Goal: Task Accomplishment & Management: Complete application form

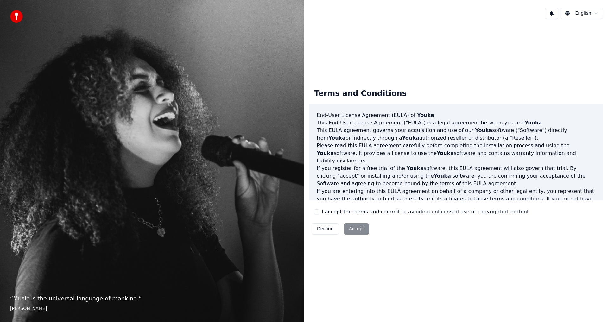
click at [317, 213] on button "I accept the terms and commit to avoiding unlicensed use of copyrighted content" at bounding box center [316, 211] width 5 height 5
click at [351, 232] on button "Accept" at bounding box center [356, 228] width 25 height 11
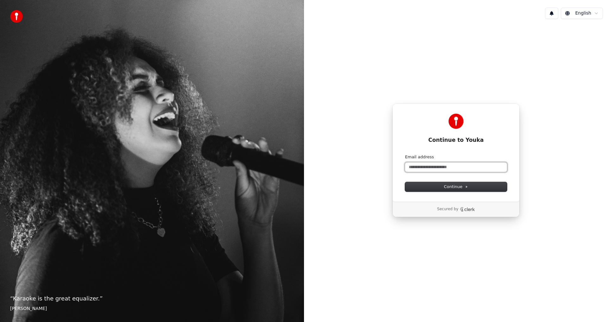
click at [433, 167] on input "Email address" at bounding box center [456, 168] width 102 height 10
click at [449, 188] on span "Continue" at bounding box center [456, 187] width 24 height 6
type input "**********"
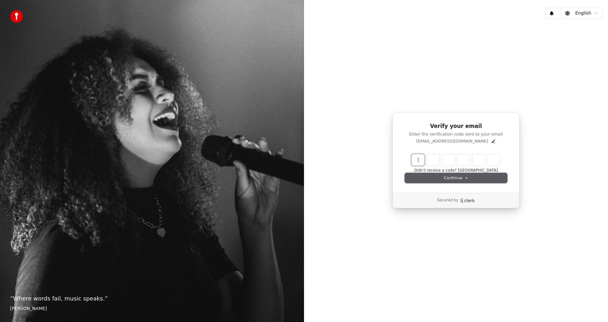
click at [460, 181] on span "Continue" at bounding box center [456, 178] width 24 height 6
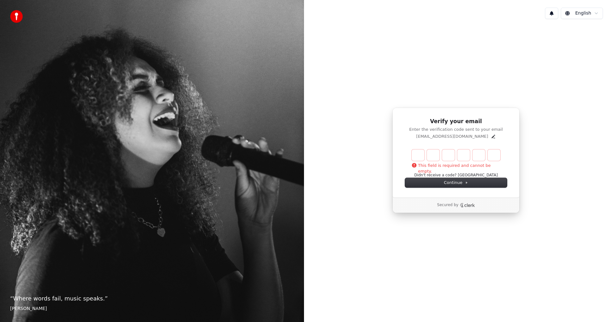
click at [468, 207] on icon "Clerk logo" at bounding box center [469, 205] width 10 height 3
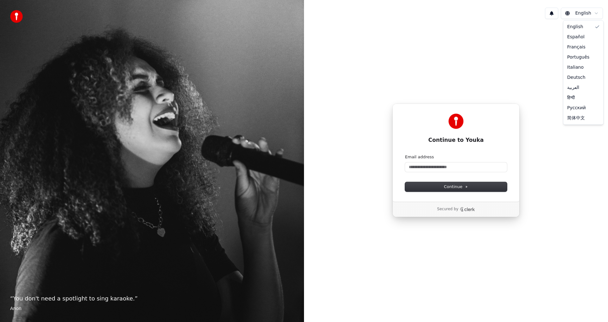
click at [594, 13] on html "“ You don't need a spotlight to sing karaoke. ” Anon English Continue to Youka …" at bounding box center [304, 161] width 608 height 322
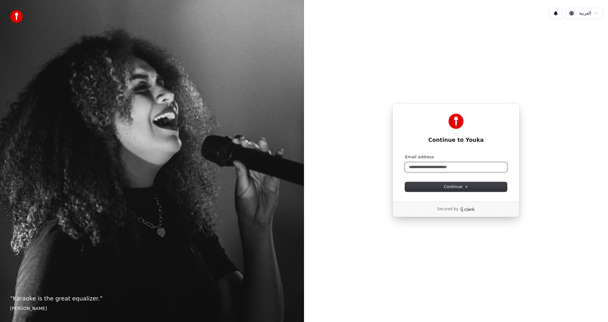
click at [450, 167] on input "Email address" at bounding box center [456, 168] width 102 height 10
